Goal: Task Accomplishment & Management: Use online tool/utility

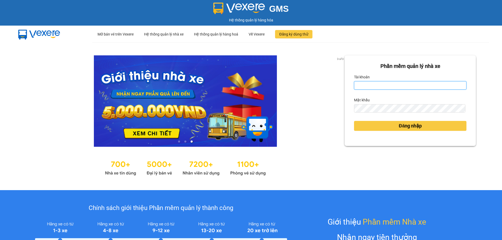
type input "hongthao.binhtam"
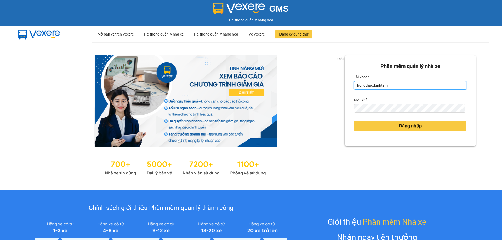
click at [394, 87] on input "hongthao.binhtam" at bounding box center [410, 85] width 112 height 8
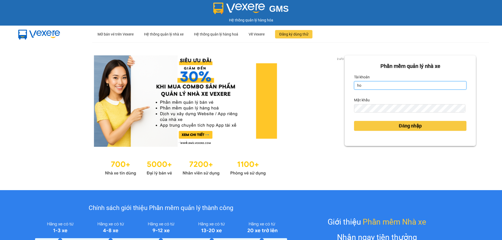
type input "h"
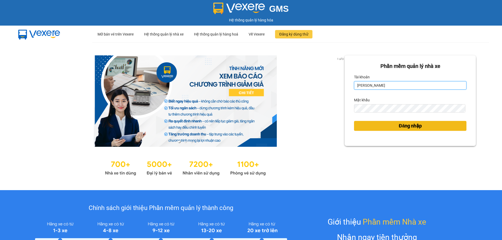
type input "kimphuc.binhtam"
click at [373, 126] on button "Đăng nhập" at bounding box center [410, 126] width 112 height 10
click at [405, 127] on span "Đăng nhập" at bounding box center [410, 125] width 23 height 7
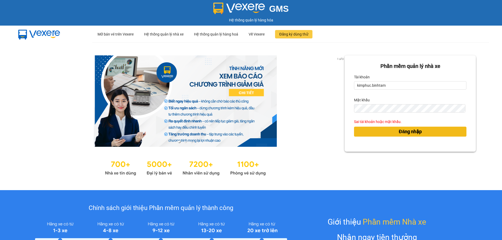
click at [374, 132] on button "Đăng nhập" at bounding box center [410, 132] width 112 height 10
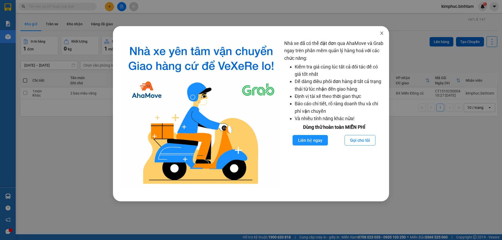
click at [380, 32] on icon "close" at bounding box center [382, 33] width 4 height 4
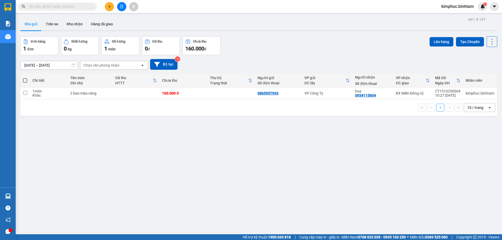
click at [122, 8] on icon "file-add" at bounding box center [122, 7] width 4 height 4
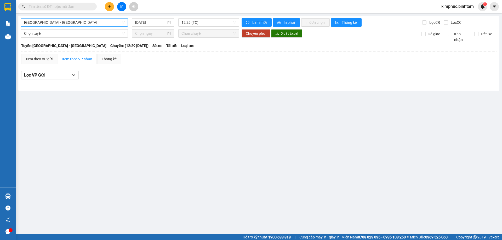
click at [65, 21] on span "Hà Nội - Quảng Ngãi" at bounding box center [74, 23] width 101 height 8
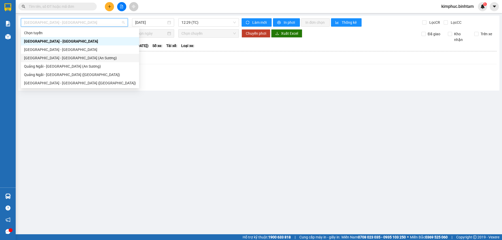
click at [57, 60] on div "Sài Gòn - Quảng Ngãi (An Sương)" at bounding box center [80, 58] width 112 height 6
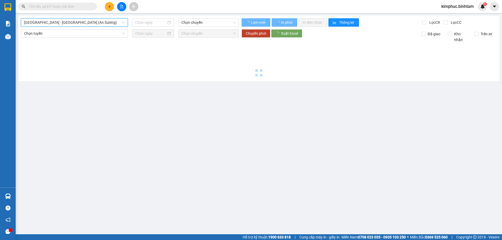
type input "15/10/2025"
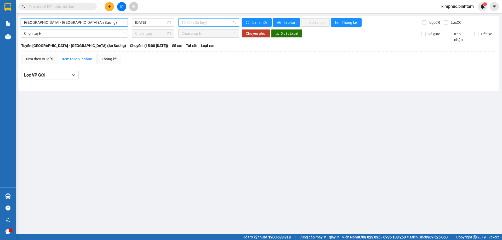
click at [208, 21] on span "15:00 - (Đã hủy)" at bounding box center [209, 23] width 54 height 8
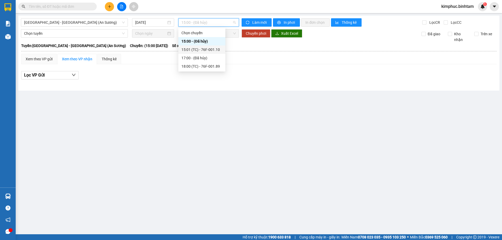
click at [207, 50] on div "15:01 (TC) - 76F-001.10" at bounding box center [202, 50] width 41 height 6
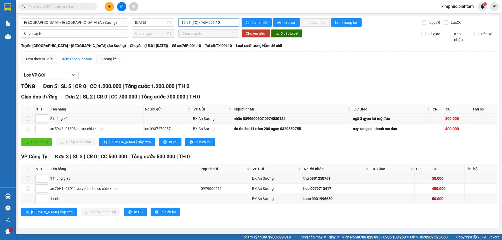
click at [222, 22] on span "15:01 (TC) - 76F-001.10" at bounding box center [209, 23] width 54 height 8
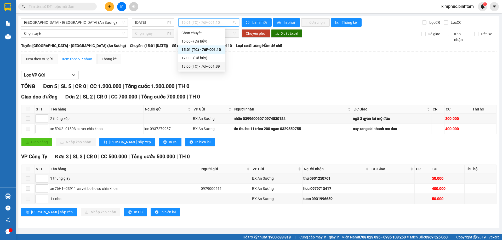
click at [214, 66] on div "18:00 (TC) - 76F-001.89" at bounding box center [202, 67] width 41 height 6
